Goal: Information Seeking & Learning: Learn about a topic

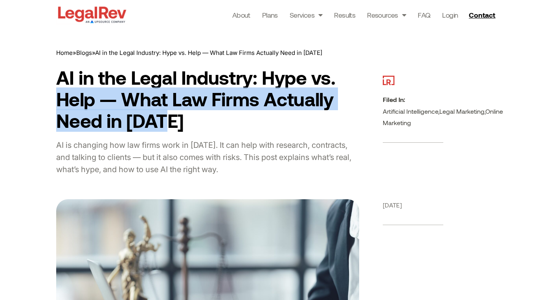
click at [177, 131] on h1 "AI in the Legal Industry: Hype vs. Help — What Law Firms Actually Need in [DATE]" at bounding box center [207, 99] width 303 height 65
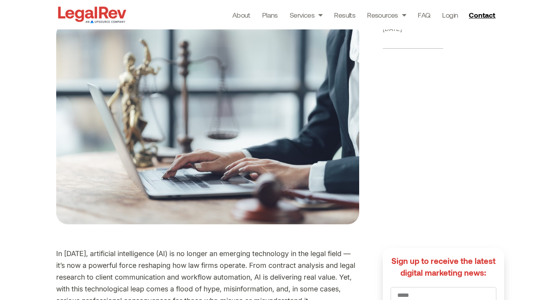
scroll to position [79, 0]
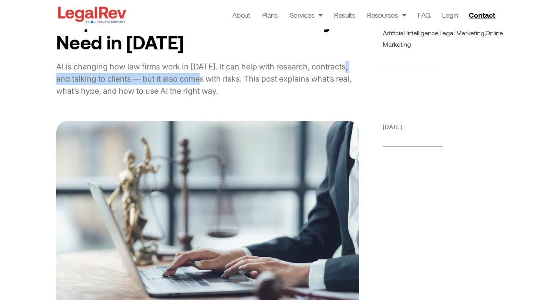
drag, startPoint x: 75, startPoint y: 76, endPoint x: 212, endPoint y: 79, distance: 137.5
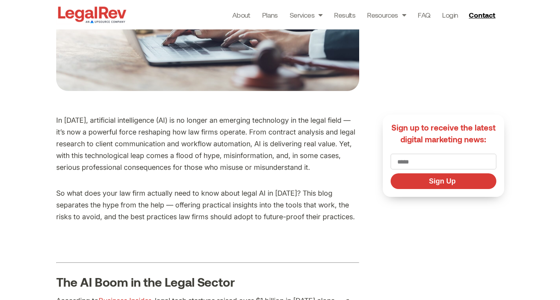
scroll to position [314, 0]
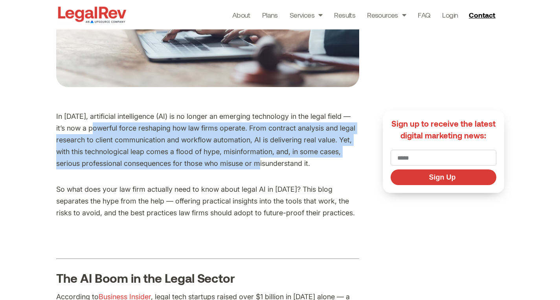
drag, startPoint x: 89, startPoint y: 124, endPoint x: 268, endPoint y: 163, distance: 183.2
click at [268, 163] on p "In [DATE], artificial intelligence (AI) is no longer an emerging technology in …" at bounding box center [207, 140] width 303 height 59
click at [180, 124] on p "In [DATE], artificial intelligence (AI) is no longer an emerging technology in …" at bounding box center [207, 140] width 303 height 59
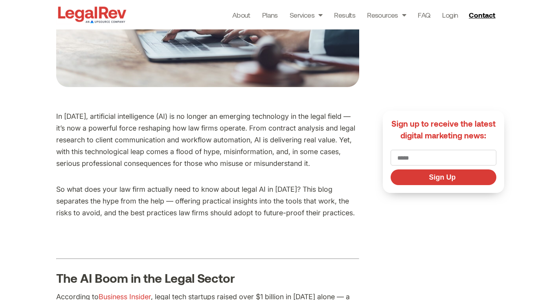
click at [103, 111] on p "In [DATE], artificial intelligence (AI) is no longer an emerging technology in …" at bounding box center [207, 140] width 303 height 59
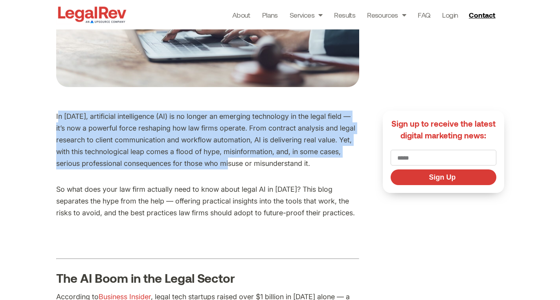
drag, startPoint x: 59, startPoint y: 117, endPoint x: 246, endPoint y: 166, distance: 192.9
click at [240, 164] on p "In [DATE], artificial intelligence (AI) is no longer an emerging technology in …" at bounding box center [207, 140] width 303 height 59
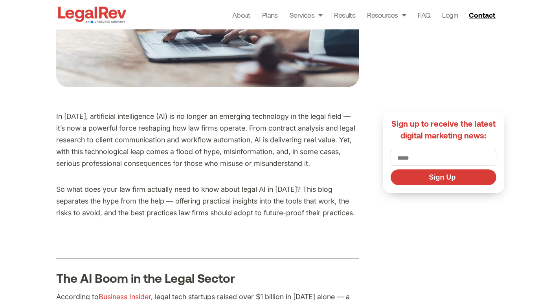
click at [246, 166] on p "In [DATE], artificial intelligence (AI) is no longer an emerging technology in …" at bounding box center [207, 140] width 303 height 59
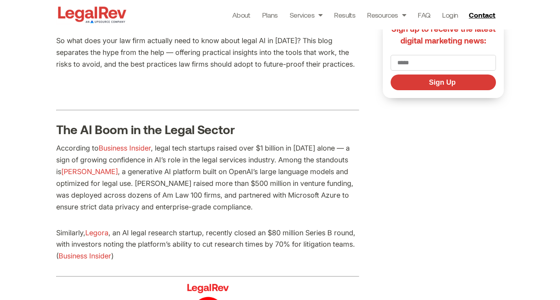
scroll to position [471, 0]
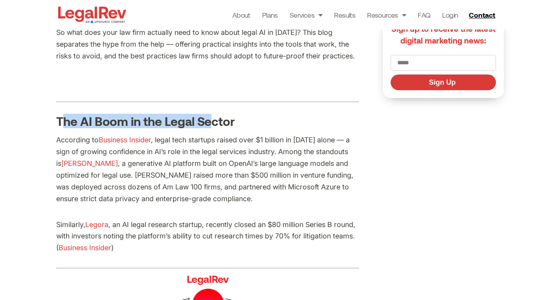
drag, startPoint x: 61, startPoint y: 125, endPoint x: 211, endPoint y: 121, distance: 150.4
click at [211, 121] on h3 "The AI Boom in the Legal Sector" at bounding box center [207, 121] width 303 height 13
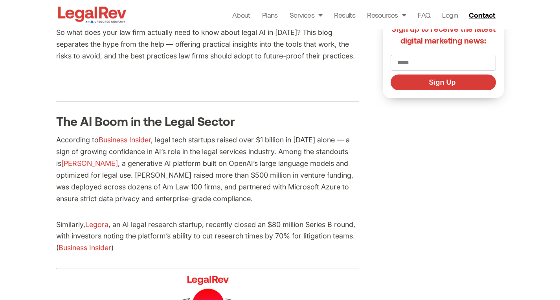
click at [234, 126] on h3 "The AI Boom in the Legal Sector" at bounding box center [207, 121] width 303 height 13
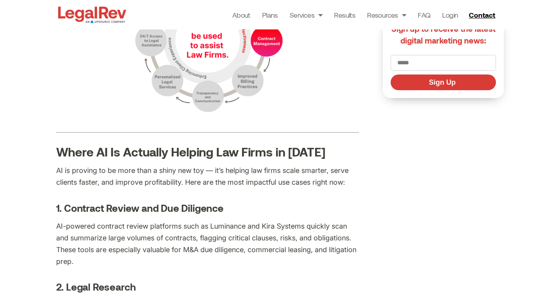
scroll to position [864, 0]
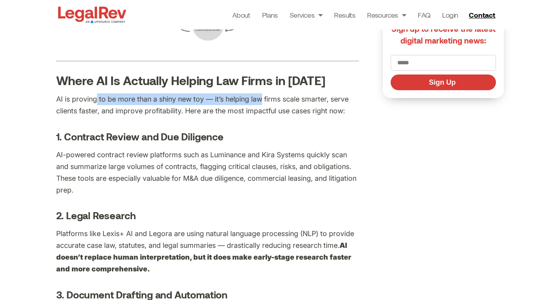
drag, startPoint x: 247, startPoint y: 98, endPoint x: 261, endPoint y: 101, distance: 14.3
click at [261, 101] on p "AI is proving to be more than a shiny new toy — it’s helping law firms scale sm…" at bounding box center [207, 105] width 303 height 24
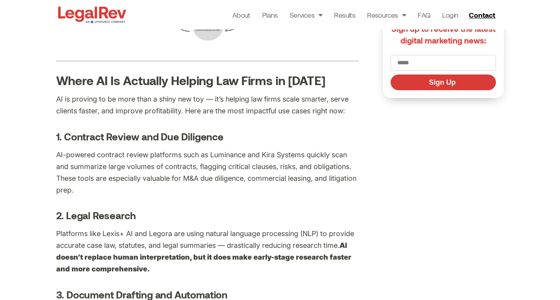
drag, startPoint x: 247, startPoint y: 112, endPoint x: 243, endPoint y: 115, distance: 4.5
click at [247, 112] on p "AI is proving to be more than a shiny new toy — it’s helping law firms scale sm…" at bounding box center [207, 105] width 303 height 24
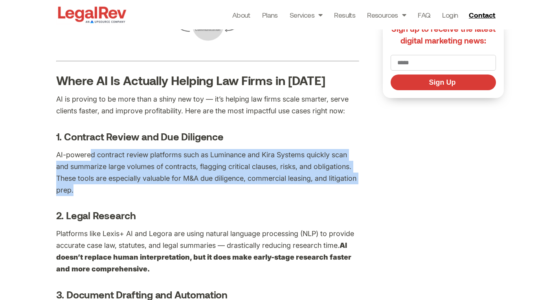
drag, startPoint x: 90, startPoint y: 152, endPoint x: 222, endPoint y: 187, distance: 136.1
click at [222, 187] on p "AI-powered contract review platforms such as Luminance and Kira Systems quickly…" at bounding box center [207, 172] width 303 height 47
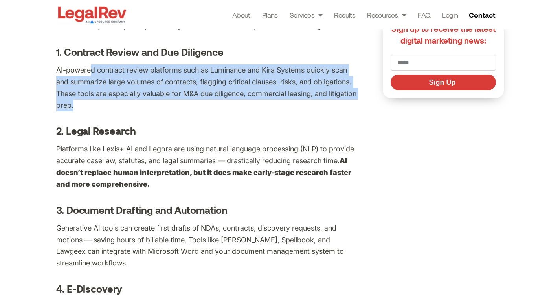
scroll to position [982, 0]
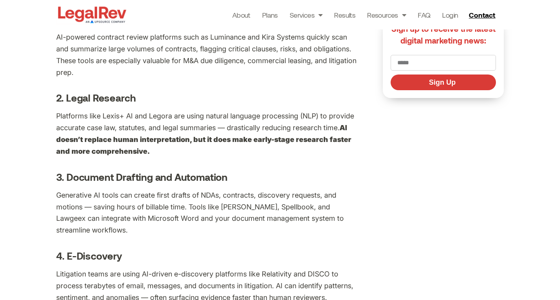
drag, startPoint x: 106, startPoint y: 125, endPoint x: 131, endPoint y: 125, distance: 25.1
click at [124, 126] on p "Platforms like Lexis+ AI and Legora are using natural language processing (NLP)…" at bounding box center [207, 133] width 303 height 47
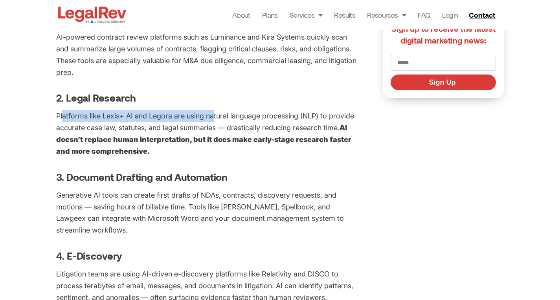
drag, startPoint x: 62, startPoint y: 117, endPoint x: 214, endPoint y: 116, distance: 152.8
click at [214, 116] on p "Platforms like Lexis+ AI and Legora are using natural language processing (NLP)…" at bounding box center [207, 133] width 303 height 47
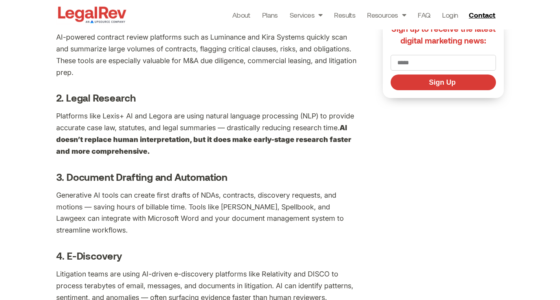
click at [155, 124] on p "Platforms like Lexis+ AI and Legora are using natural language processing (NLP)…" at bounding box center [207, 133] width 303 height 47
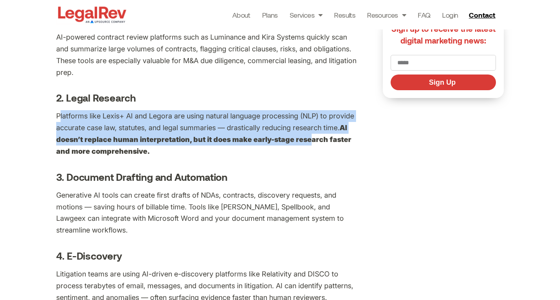
drag, startPoint x: 63, startPoint y: 121, endPoint x: 305, endPoint y: 141, distance: 243.1
click at [305, 141] on p "Platforms like Lexis+ AI and Legora are using natural language processing (NLP)…" at bounding box center [207, 133] width 303 height 47
click at [145, 128] on p "Platforms like Lexis+ AI and Legora are using natural language processing (NLP)…" at bounding box center [207, 133] width 303 height 47
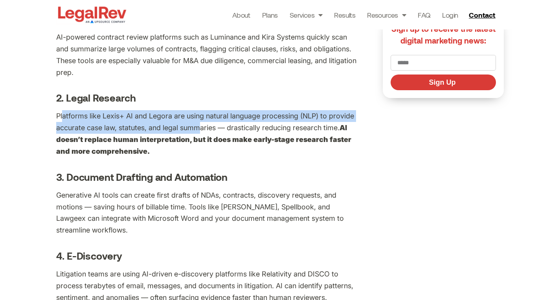
drag, startPoint x: 86, startPoint y: 121, endPoint x: 198, endPoint y: 136, distance: 112.8
click at [200, 134] on p "Platforms like Lexis+ AI and Legora are using natural language processing (NLP)…" at bounding box center [207, 133] width 303 height 47
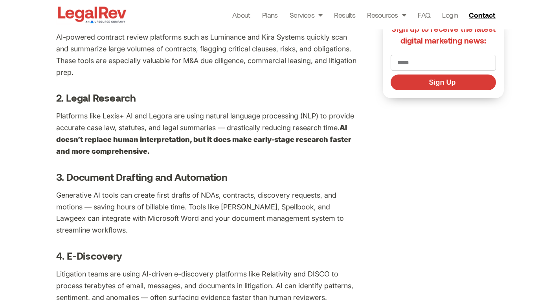
drag, startPoint x: 184, startPoint y: 154, endPoint x: 174, endPoint y: 155, distance: 10.2
click at [183, 154] on p "Platforms like Lexis+ AI and Legora are using natural language processing (NLP)…" at bounding box center [207, 133] width 303 height 47
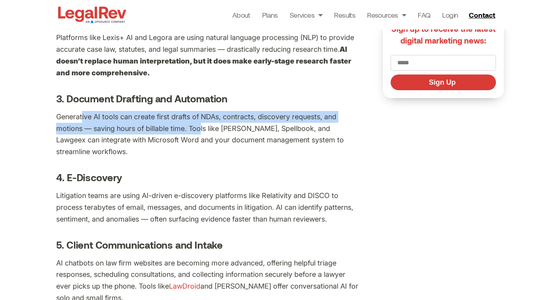
drag, startPoint x: 112, startPoint y: 104, endPoint x: 200, endPoint y: 124, distance: 91.1
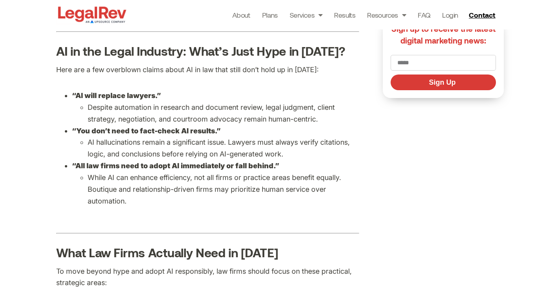
scroll to position [1688, 0]
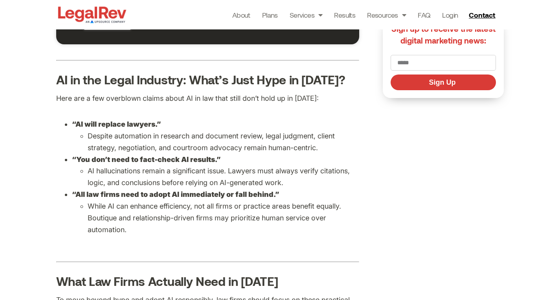
drag, startPoint x: 60, startPoint y: 125, endPoint x: 173, endPoint y: 130, distance: 112.4
click at [173, 130] on ul "“AI will replace lawyers.” Despite automation in research and document review, …" at bounding box center [207, 177] width 303 height 117
click at [172, 130] on li "“AI will replace lawyers.” Despite automation in research and document review, …" at bounding box center [215, 136] width 287 height 35
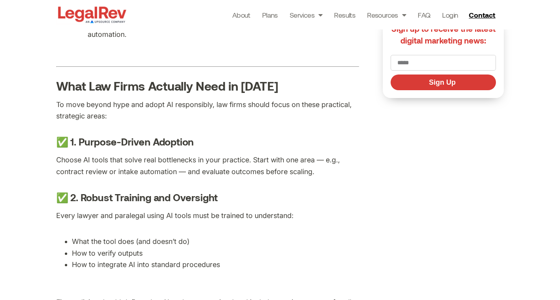
scroll to position [1885, 0]
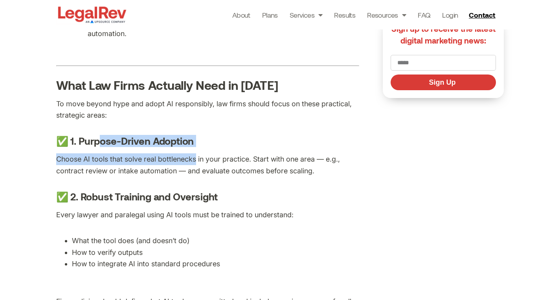
drag, startPoint x: 103, startPoint y: 129, endPoint x: 204, endPoint y: 156, distance: 104.1
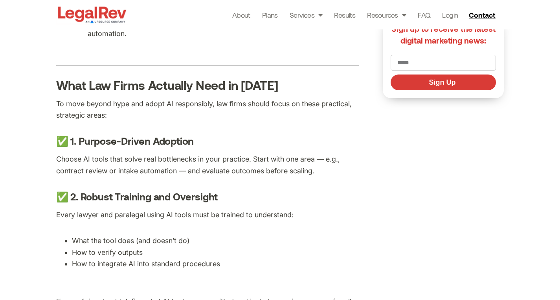
click at [206, 156] on p "Choose AI tools that solve real bottlenecks in your practice. Start with one ar…" at bounding box center [207, 166] width 303 height 24
drag, startPoint x: 113, startPoint y: 157, endPoint x: 177, endPoint y: 169, distance: 64.4
click at [191, 171] on p "Choose AI tools that solve real bottlenecks in your practice. Start with one ar…" at bounding box center [207, 166] width 303 height 24
click at [139, 155] on p "Choose AI tools that solve real bottlenecks in your practice. Start with one ar…" at bounding box center [207, 166] width 303 height 24
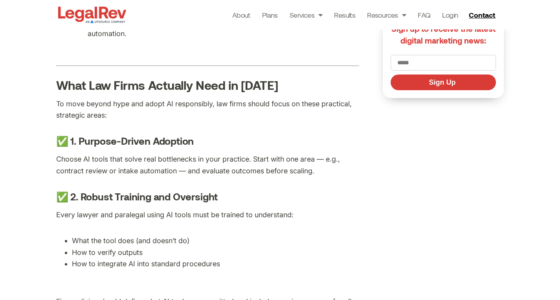
click at [151, 159] on p "Choose AI tools that solve real bottlenecks in your practice. Start with one ar…" at bounding box center [207, 166] width 303 height 24
click at [110, 161] on p "Choose AI tools that solve real bottlenecks in your practice. Start with one ar…" at bounding box center [207, 166] width 303 height 24
drag, startPoint x: 74, startPoint y: 149, endPoint x: 104, endPoint y: 149, distance: 29.8
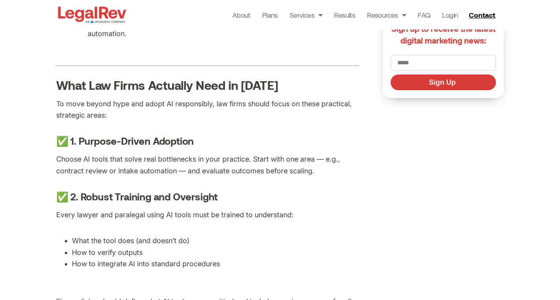
click at [109, 164] on p "Choose AI tools that solve real bottlenecks in your practice. Start with one ar…" at bounding box center [207, 166] width 303 height 24
drag, startPoint x: 79, startPoint y: 163, endPoint x: 139, endPoint y: 167, distance: 60.2
click at [110, 166] on p "Choose AI tools that solve real bottlenecks in your practice. Start with one ar…" at bounding box center [207, 166] width 303 height 24
click at [144, 167] on p "Choose AI tools that solve real bottlenecks in your practice. Start with one ar…" at bounding box center [207, 166] width 303 height 24
click at [94, 167] on p "Choose AI tools that solve real bottlenecks in your practice. Start with one ar…" at bounding box center [207, 166] width 303 height 24
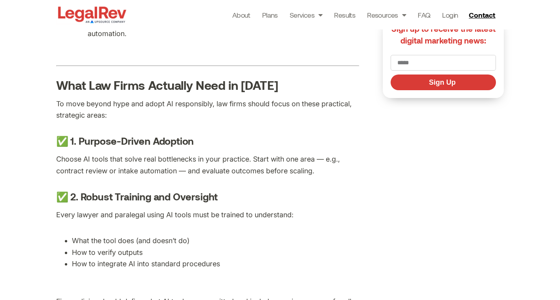
click at [132, 168] on p "Choose AI tools that solve real bottlenecks in your practice. Start with one ar…" at bounding box center [207, 166] width 303 height 24
click at [135, 163] on p "Choose AI tools that solve real bottlenecks in your practice. Start with one ar…" at bounding box center [207, 166] width 303 height 24
click at [165, 165] on p "Choose AI tools that solve real bottlenecks in your practice. Start with one ar…" at bounding box center [207, 166] width 303 height 24
click at [144, 168] on p "Choose AI tools that solve real bottlenecks in your practice. Start with one ar…" at bounding box center [207, 166] width 303 height 24
click at [166, 168] on p "Choose AI tools that solve real bottlenecks in your practice. Start with one ar…" at bounding box center [207, 166] width 303 height 24
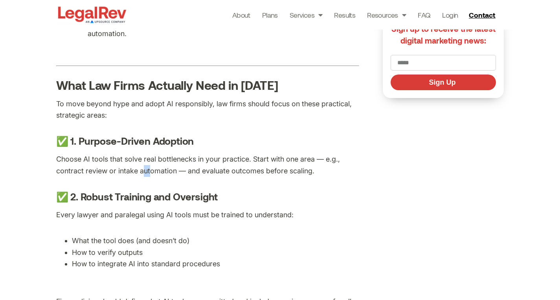
drag, startPoint x: 145, startPoint y: 169, endPoint x: 136, endPoint y: 170, distance: 9.1
click at [139, 170] on p "Choose AI tools that solve real bottlenecks in your practice. Start with one ar…" at bounding box center [207, 166] width 303 height 24
drag, startPoint x: 97, startPoint y: 174, endPoint x: 80, endPoint y: 176, distance: 16.6
click at [81, 176] on p "Choose AI tools that solve real bottlenecks in your practice. Start with one ar…" at bounding box center [207, 166] width 303 height 24
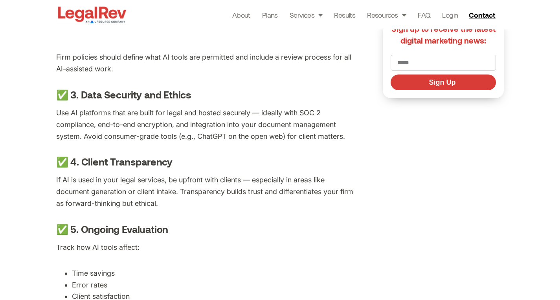
scroll to position [2120, 0]
